Goal: Check status: Check status

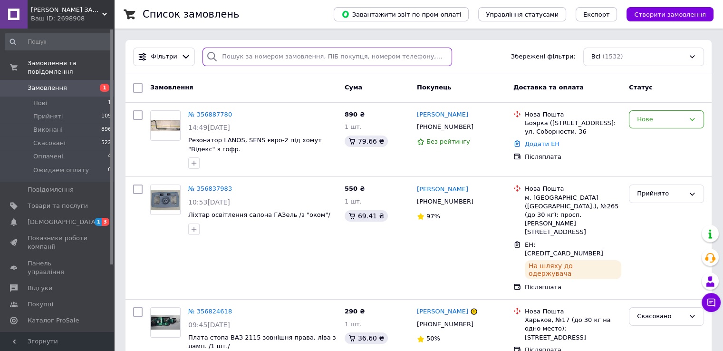
click at [262, 63] on input "search" at bounding box center [328, 57] width 250 height 19
paste input "[PHONE_NUMBER]"
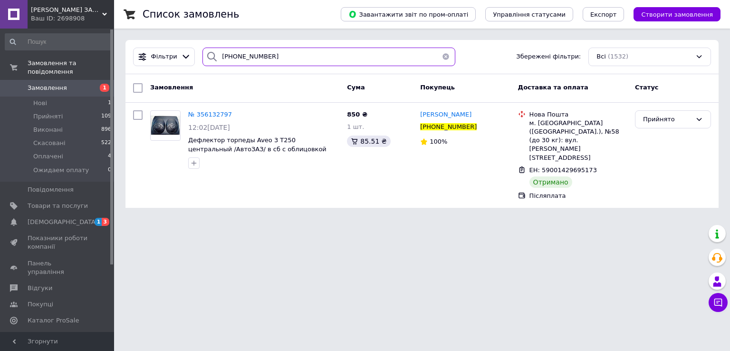
type input "[PHONE_NUMBER]"
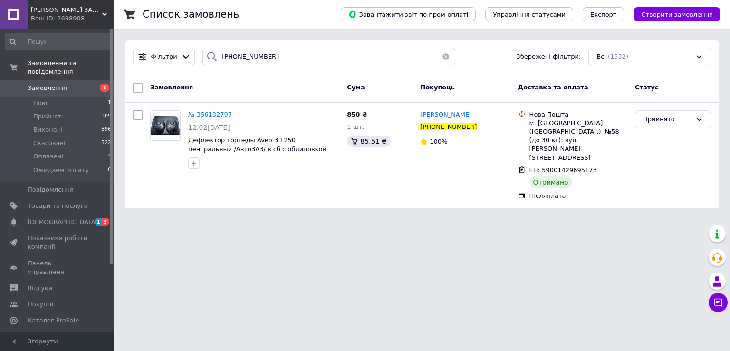
click at [65, 84] on span "Замовлення" at bounding box center [58, 88] width 60 height 9
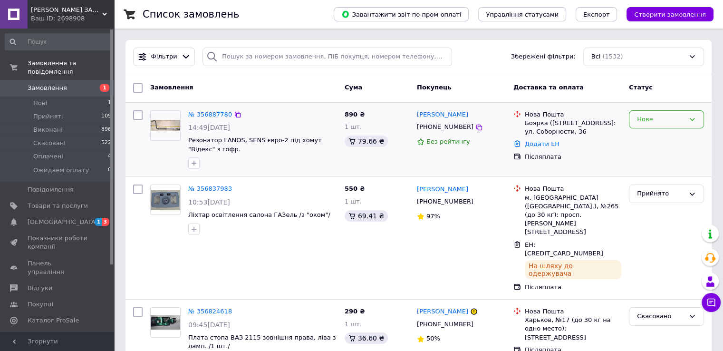
click at [691, 117] on icon at bounding box center [692, 120] width 8 height 8
click at [670, 138] on li "Прийнято" at bounding box center [666, 139] width 74 height 18
click at [56, 202] on span "Товари та послуги" at bounding box center [58, 206] width 60 height 9
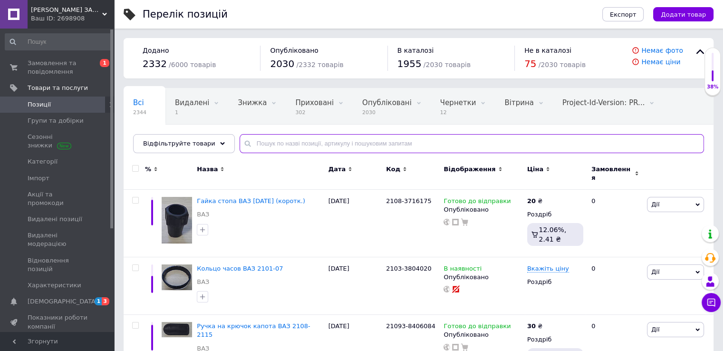
click at [273, 142] on input "text" at bounding box center [472, 143] width 464 height 19
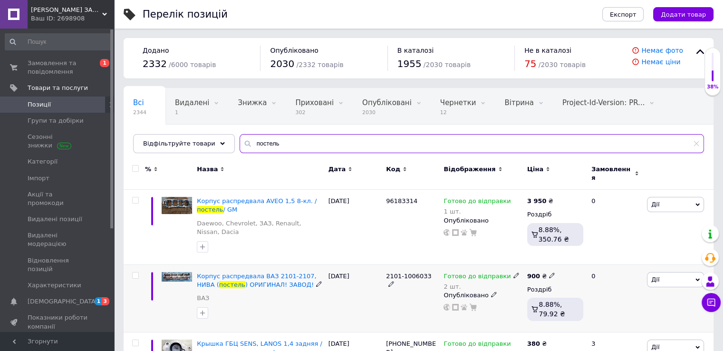
type input "постель"
click at [175, 272] on img at bounding box center [177, 277] width 30 height 10
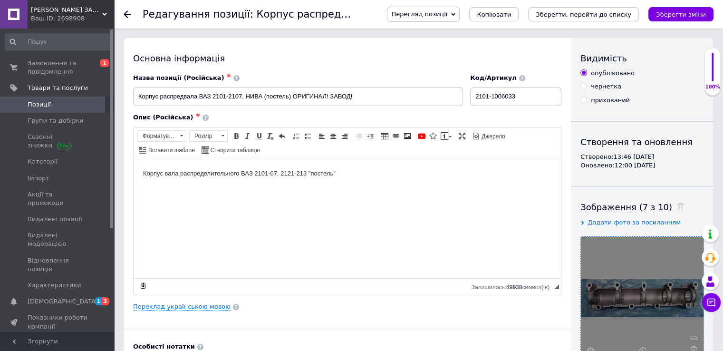
click at [642, 294] on div at bounding box center [642, 298] width 123 height 123
click at [590, 345] on div at bounding box center [642, 298] width 123 height 123
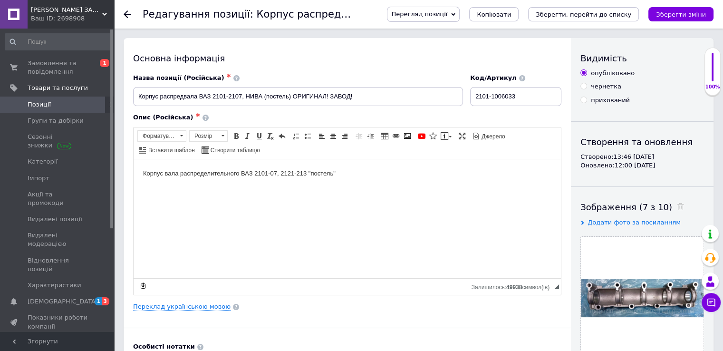
click at [460, 18] on span "Перегляд позиції" at bounding box center [423, 14] width 73 height 15
click at [443, 38] on li "Зберегти та переглянути на сайті" at bounding box center [461, 32] width 149 height 13
